Goal: Task Accomplishment & Management: Use online tool/utility

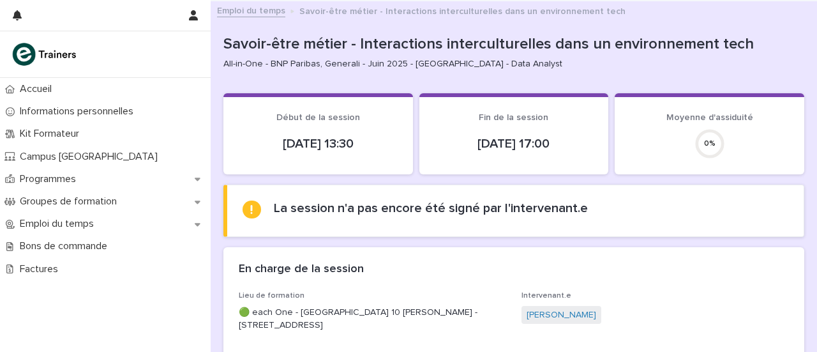
scroll to position [202, 0]
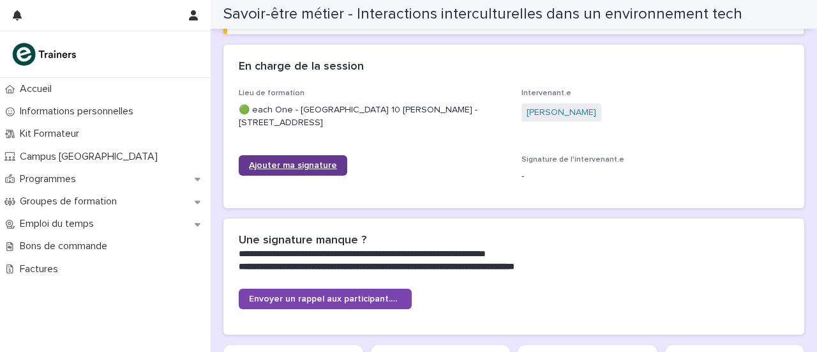
click at [295, 162] on span "Ajouter ma signature" at bounding box center [293, 165] width 88 height 9
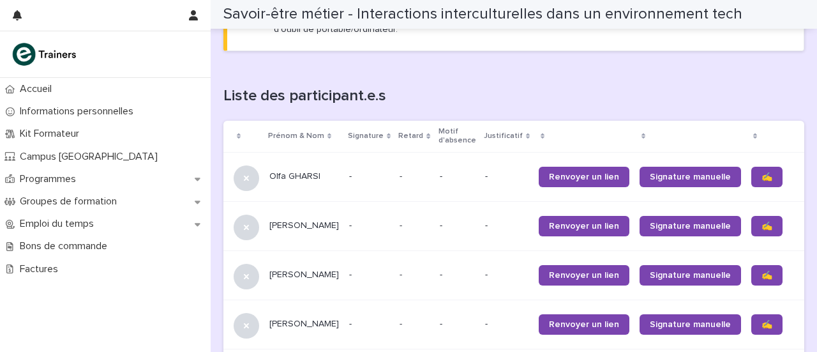
scroll to position [780, 0]
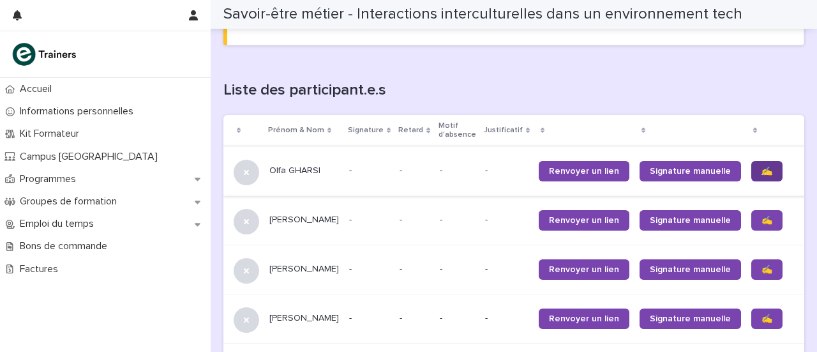
click at [762, 170] on span "✍️" at bounding box center [767, 171] width 11 height 9
click at [762, 220] on span "✍️" at bounding box center [767, 220] width 11 height 9
click at [751, 261] on link "✍️" at bounding box center [766, 269] width 31 height 20
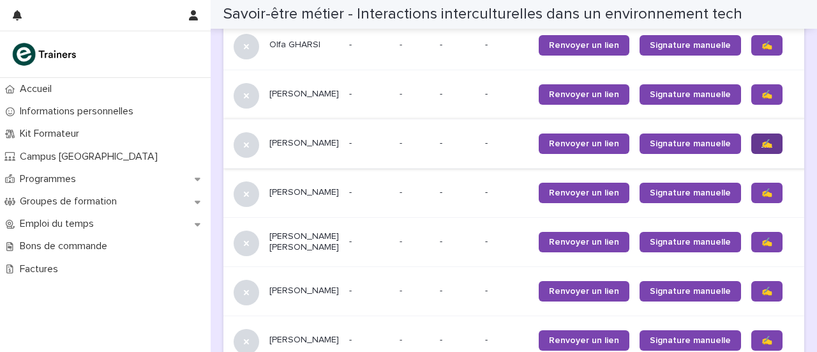
scroll to position [907, 0]
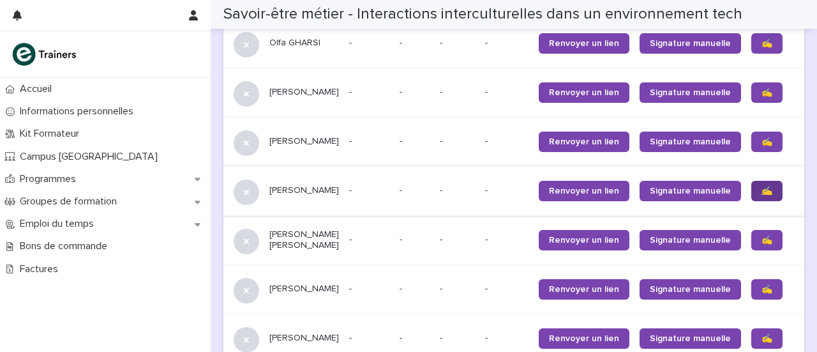
click at [751, 191] on link "✍️" at bounding box center [766, 191] width 31 height 20
click at [762, 241] on span "✍️" at bounding box center [767, 240] width 11 height 9
click at [762, 292] on span "✍️" at bounding box center [767, 289] width 11 height 9
click at [762, 335] on span "✍️" at bounding box center [767, 338] width 11 height 9
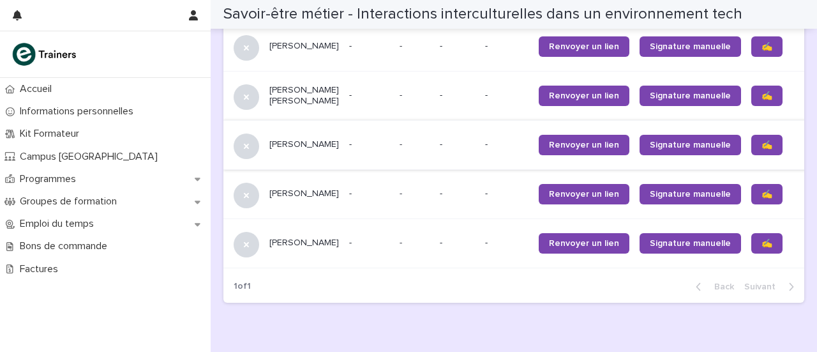
scroll to position [1052, 0]
click at [762, 247] on span "✍️" at bounding box center [767, 243] width 11 height 9
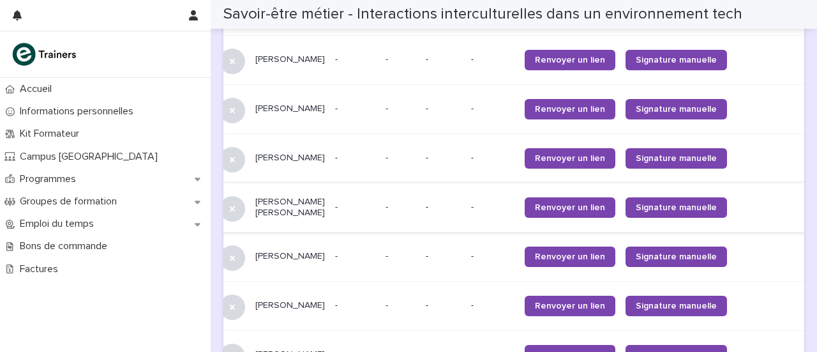
scroll to position [1123, 0]
